Goal: Find contact information: Find contact information

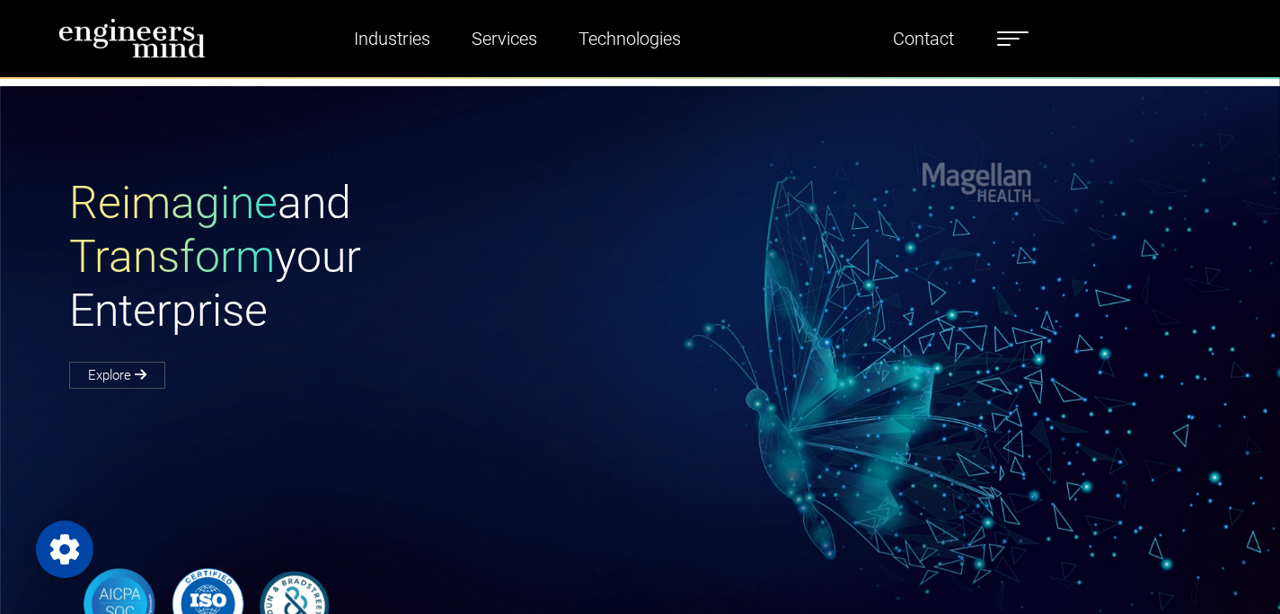
click at [1012, 41] on label at bounding box center [1012, 38] width 31 height 23
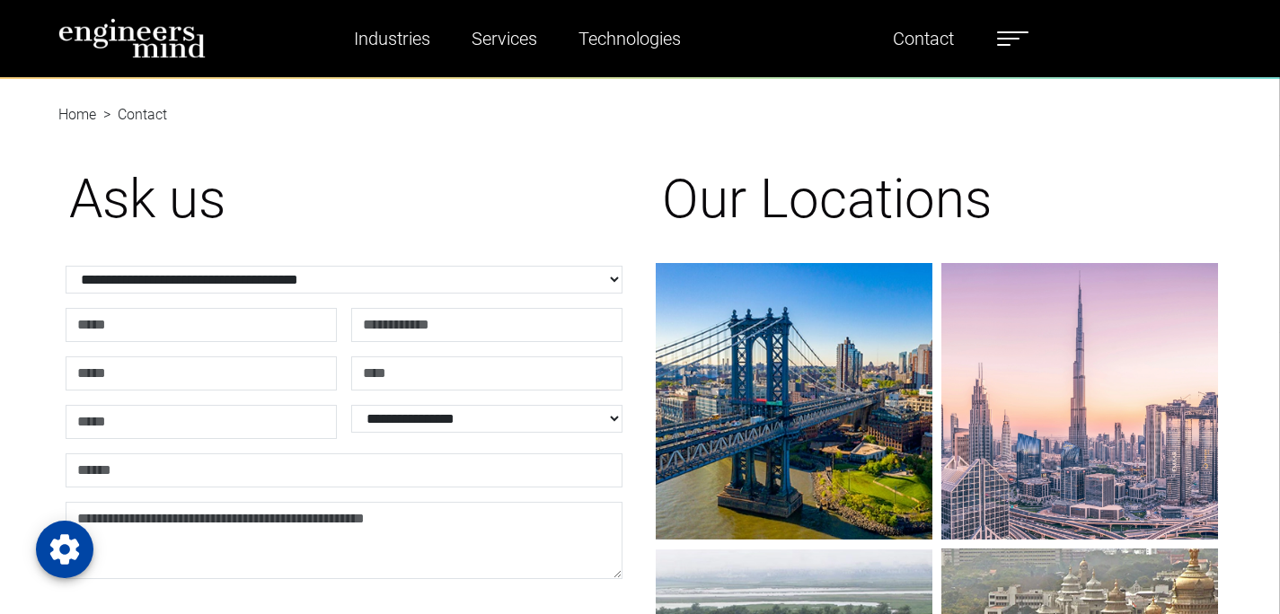
click at [163, 40] on img at bounding box center [132, 38] width 148 height 40
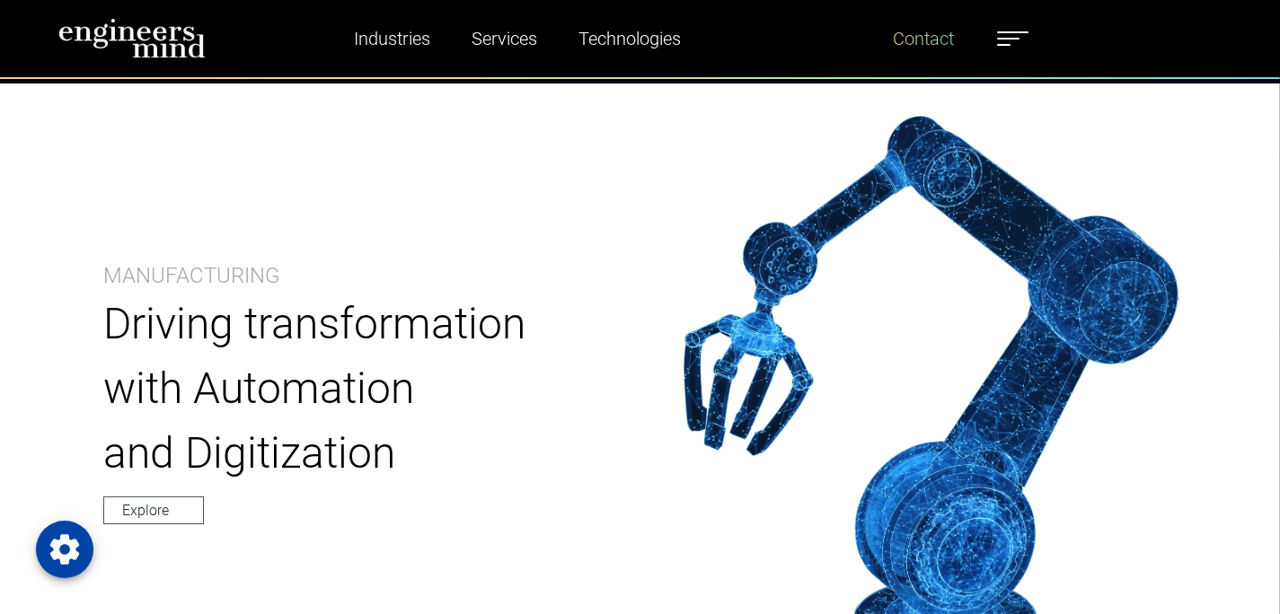
scroll to position [1831, 0]
